Goal: Information Seeking & Learning: Compare options

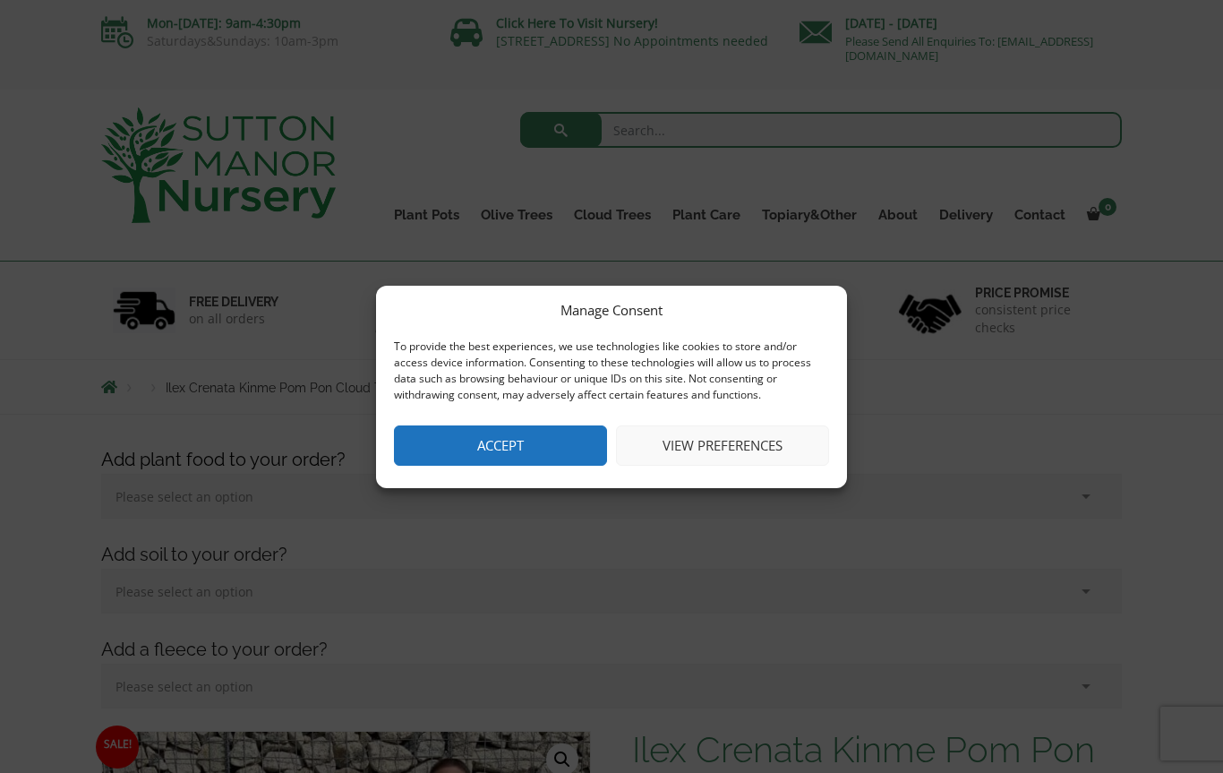
click at [730, 447] on button "View preferences" at bounding box center [722, 445] width 213 height 40
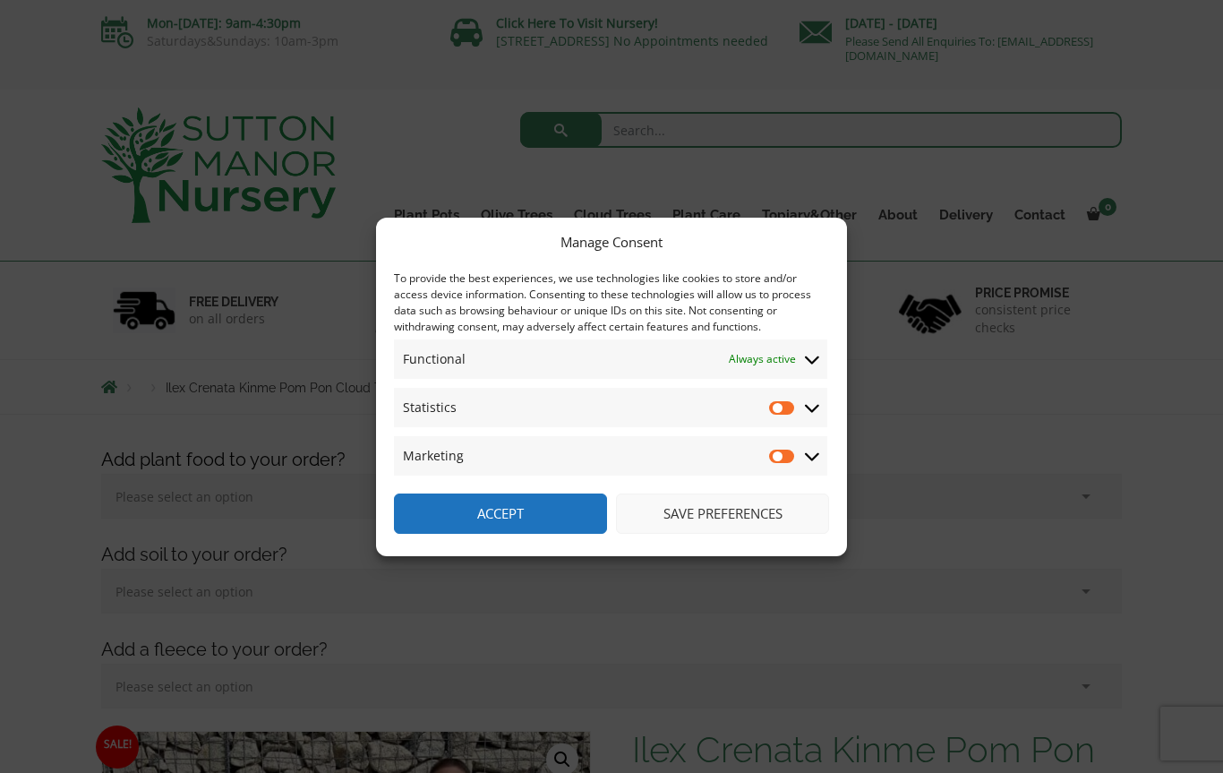
click at [731, 514] on button "Save preferences" at bounding box center [722, 513] width 213 height 40
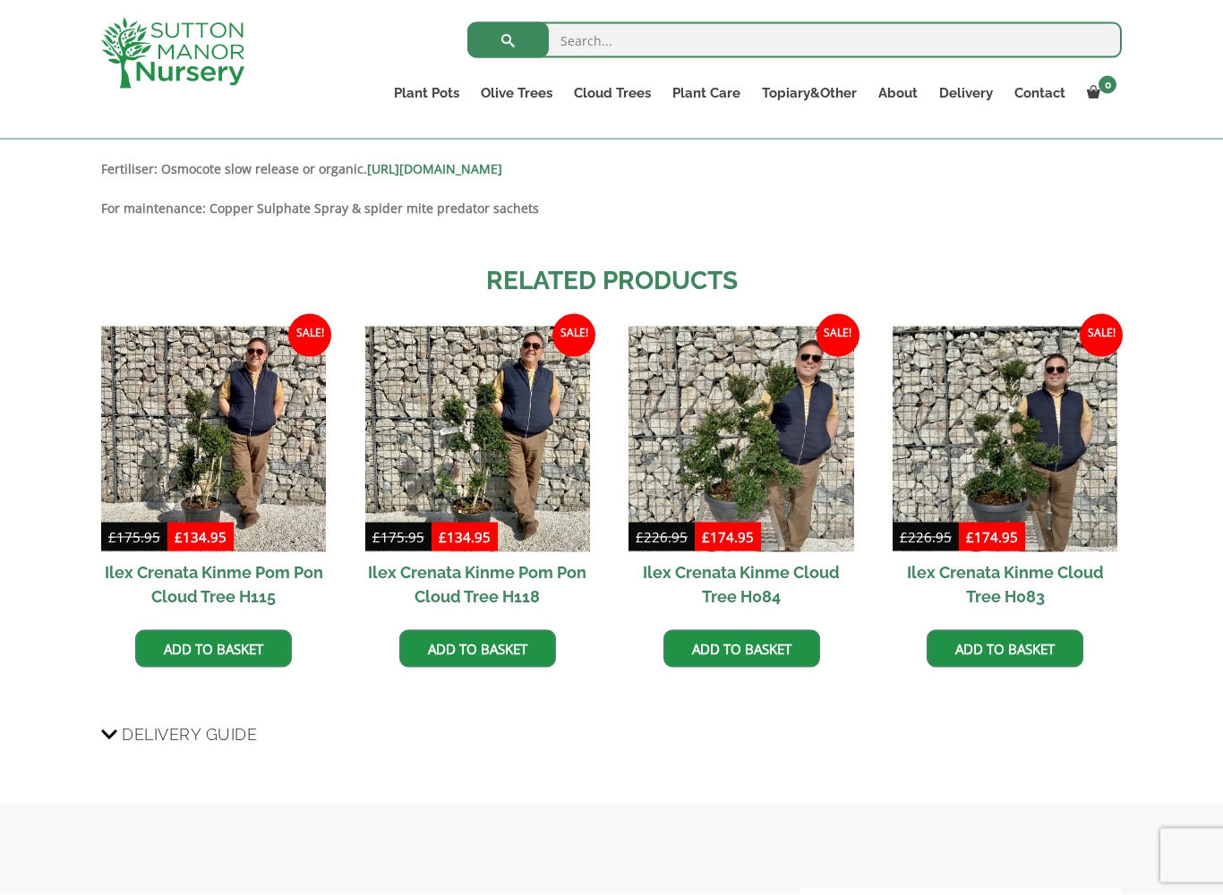
scroll to position [1509, 0]
click at [1046, 484] on img at bounding box center [1004, 438] width 225 height 225
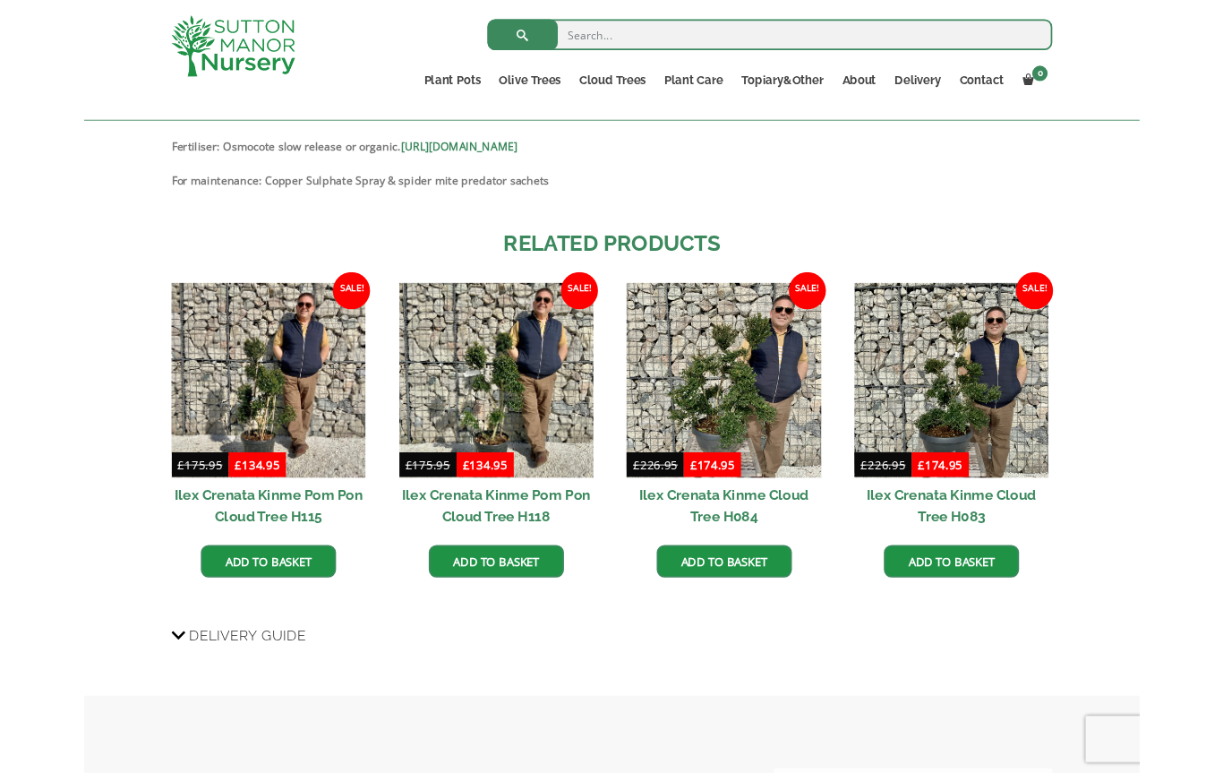
scroll to position [1559, 0]
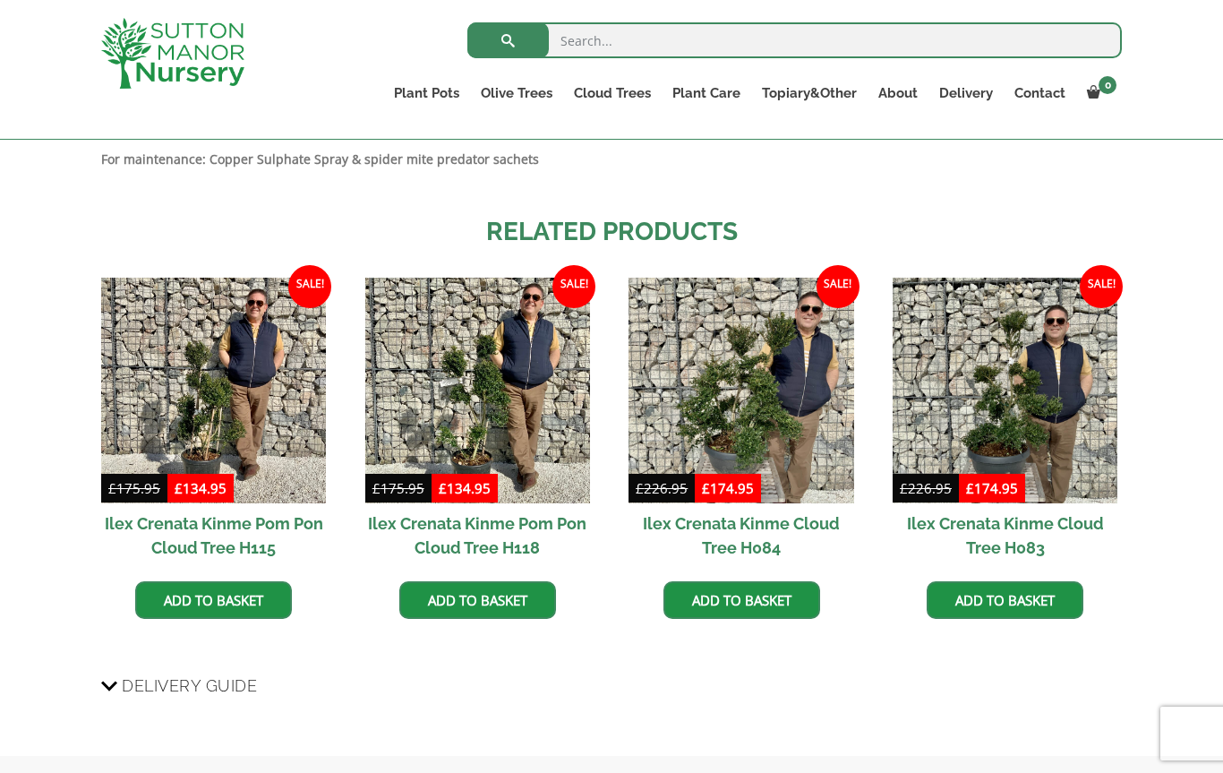
click at [516, 445] on img at bounding box center [477, 389] width 225 height 225
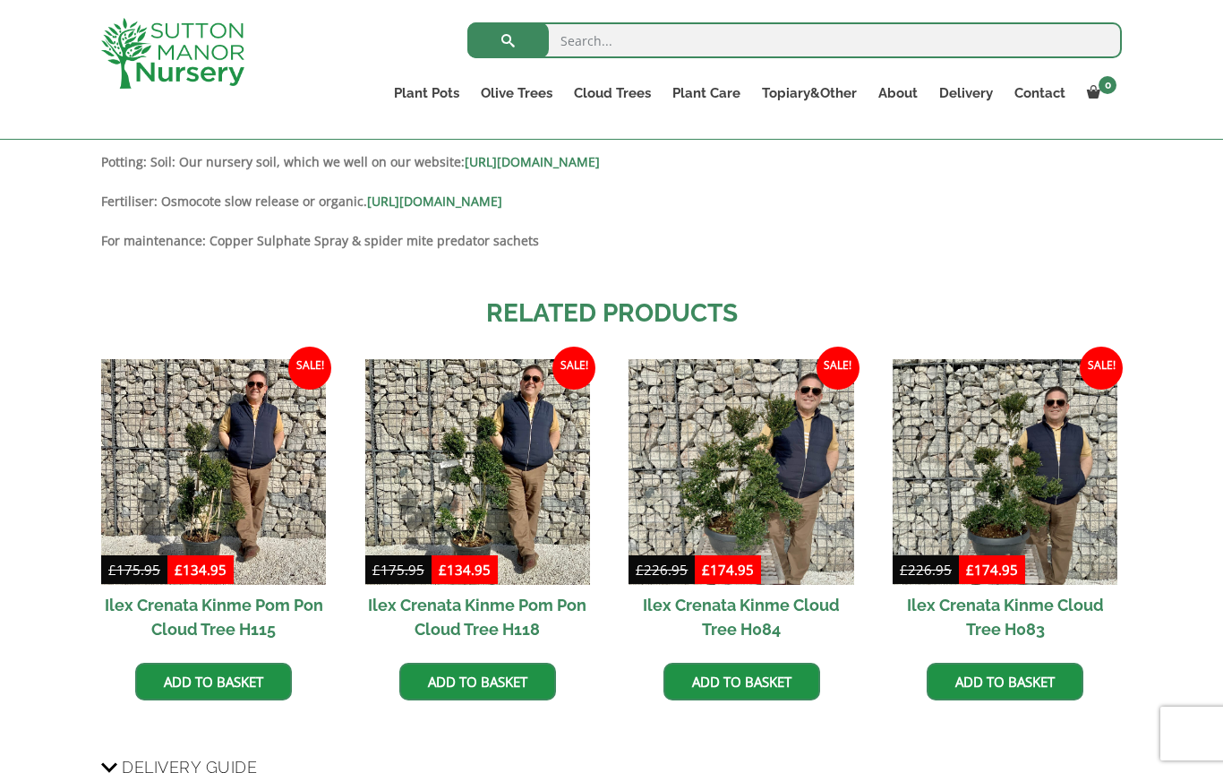
scroll to position [1463, 0]
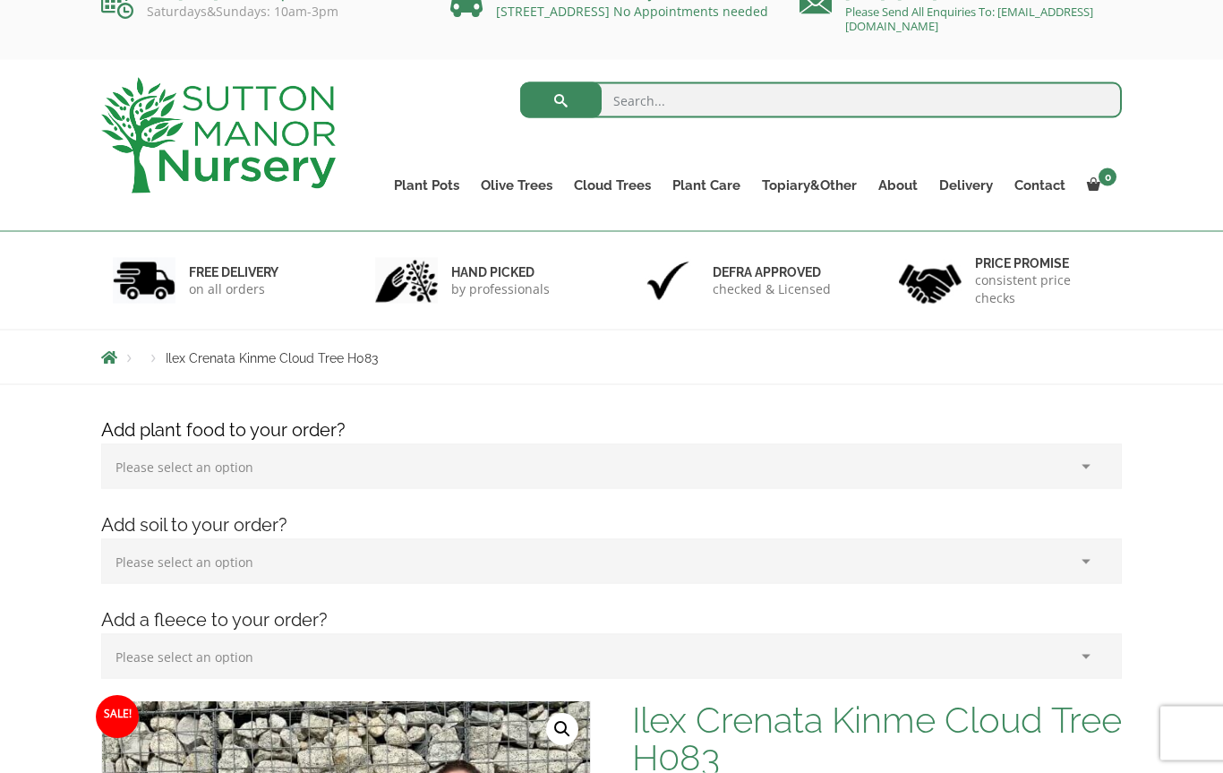
scroll to position [8, 0]
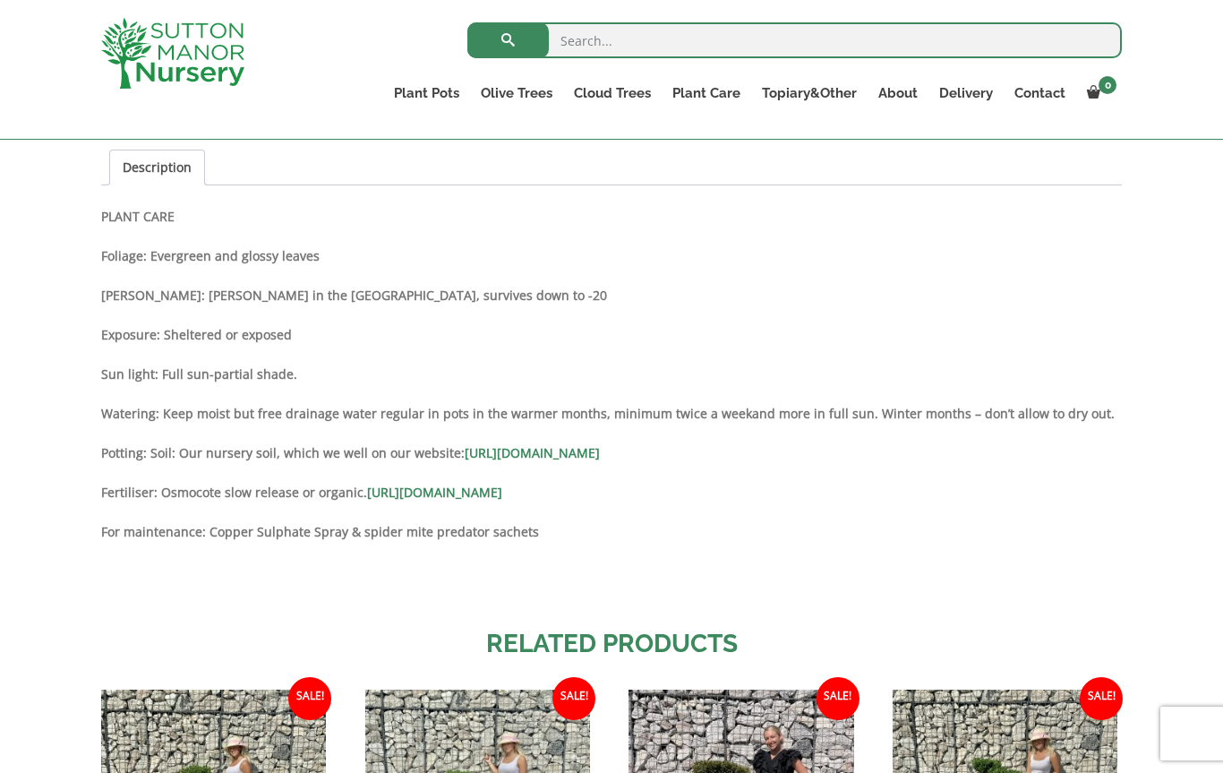
scroll to position [1210, 0]
